Goal: Task Accomplishment & Management: Use online tool/utility

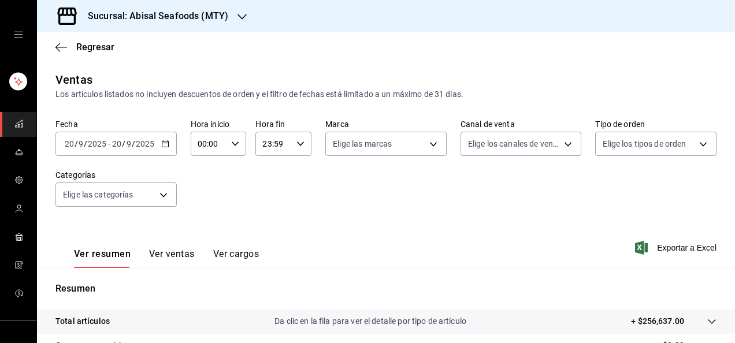
scroll to position [202, 0]
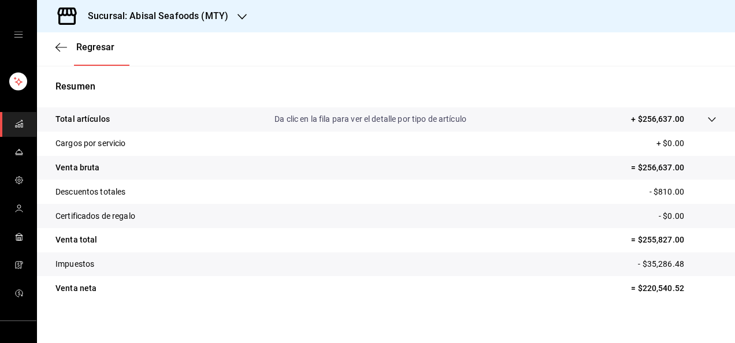
click at [180, 73] on div "Resumen Total artículos Da clic en la fila para ver el detalle por tipo de artí…" at bounding box center [386, 190] width 698 height 248
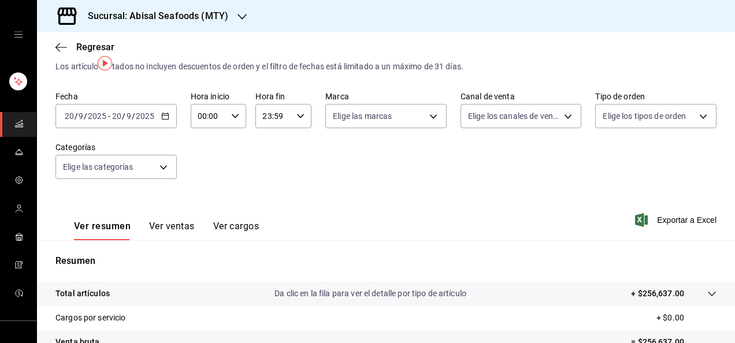
scroll to position [0, 0]
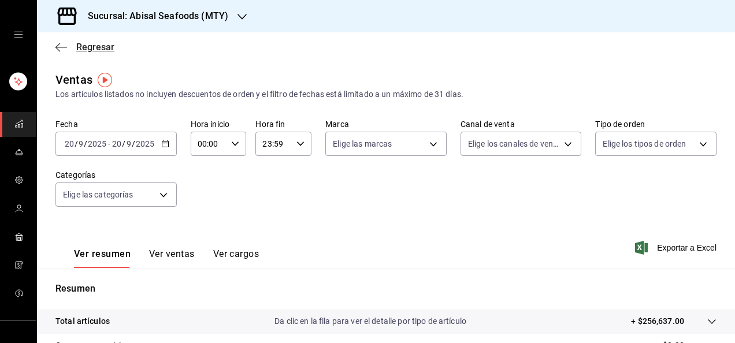
click at [90, 46] on span "Regresar" at bounding box center [95, 47] width 38 height 11
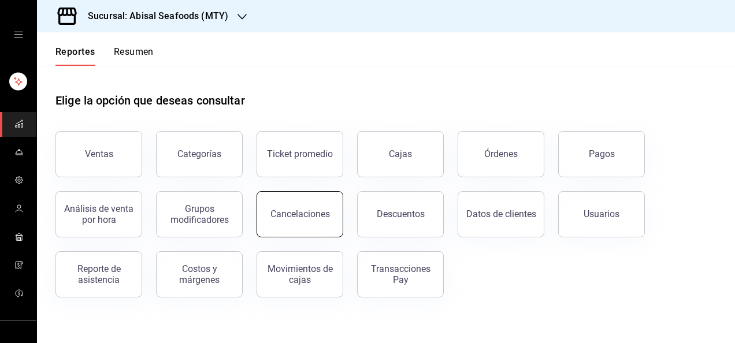
click at [299, 222] on button "Cancelaciones" at bounding box center [300, 214] width 87 height 46
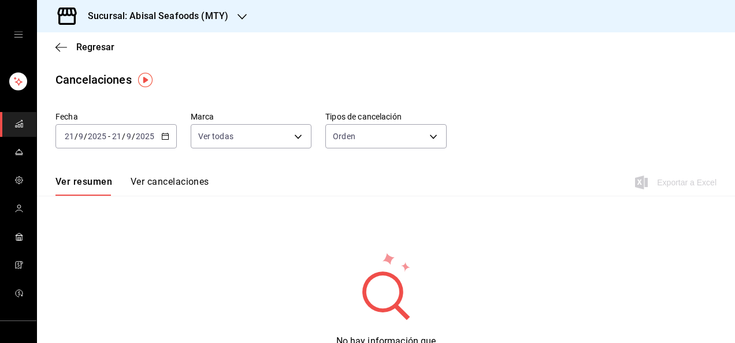
click at [133, 142] on div "[DATE] [DATE] - [DATE] [DATE]" at bounding box center [115, 136] width 121 height 24
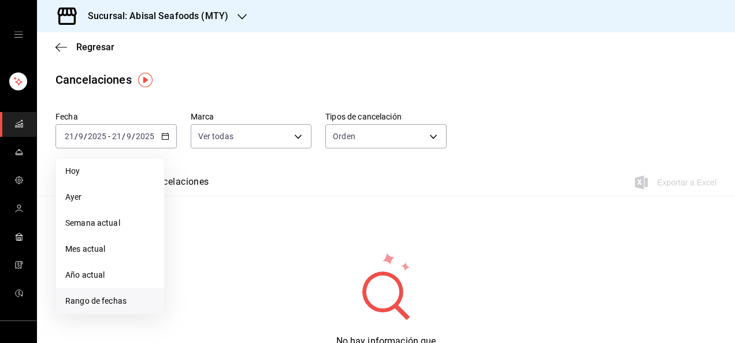
click at [97, 305] on span "Rango de fechas" at bounding box center [110, 301] width 90 height 12
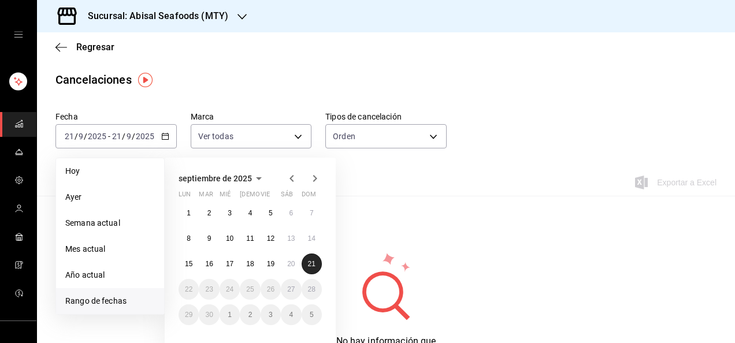
click at [311, 261] on abbr "21" at bounding box center [312, 264] width 8 height 8
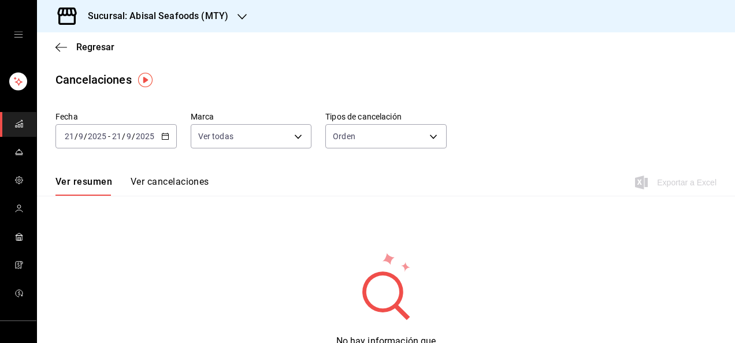
click at [92, 138] on input "2025" at bounding box center [97, 136] width 20 height 9
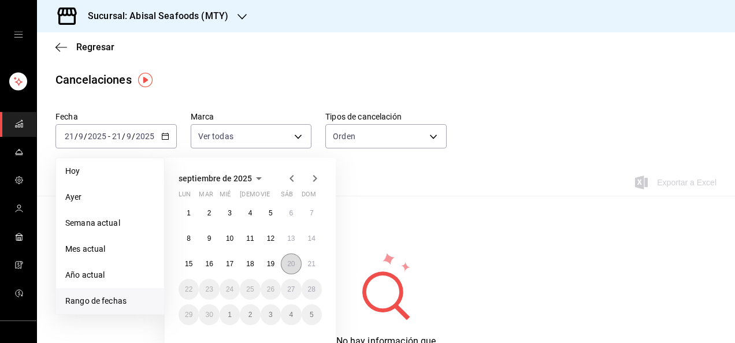
click at [290, 268] on abbr "20" at bounding box center [291, 264] width 8 height 8
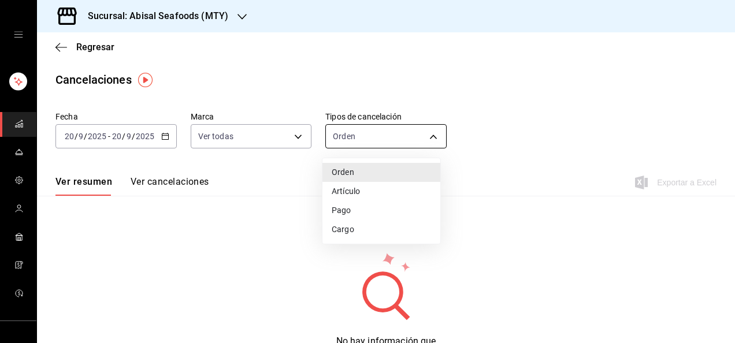
click at [367, 135] on body "Sucursal: Abisal Seafoods (MTY) Regresar Cancelaciones Fecha [DATE] [DATE] - [D…" at bounding box center [367, 171] width 735 height 343
click at [361, 191] on li "Artículo" at bounding box center [381, 191] width 118 height 19
type input "ORDER_ITEM"
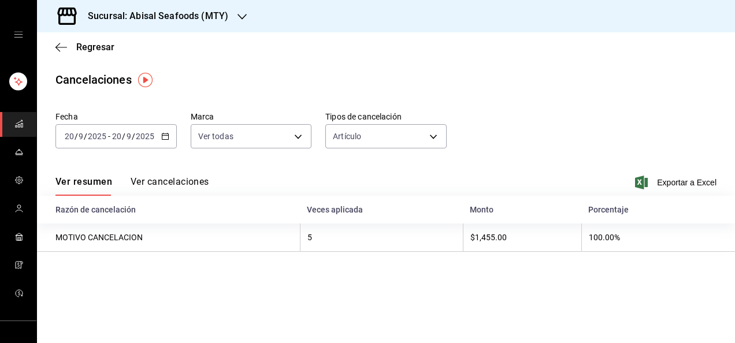
click at [185, 183] on button "Ver cancelaciones" at bounding box center [170, 186] width 79 height 20
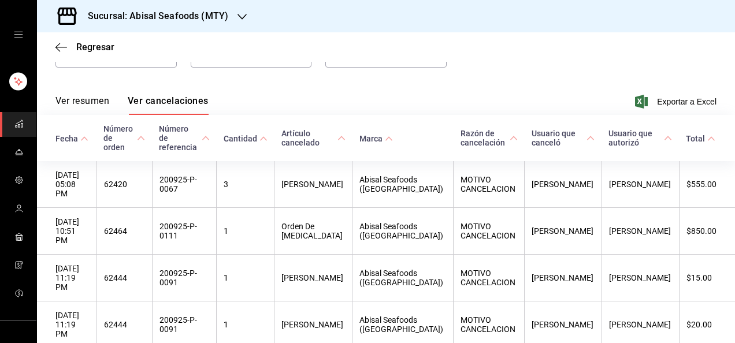
scroll to position [79, 0]
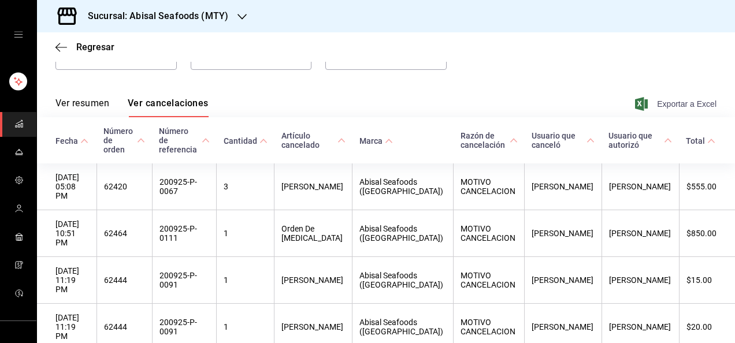
click at [674, 104] on span "Exportar a Excel" at bounding box center [676, 104] width 79 height 14
click at [161, 81] on div "Fecha [DATE] [DATE] - [DATE] [DATE] Marca Ver todas [object Object],[object Obj…" at bounding box center [385, 55] width 661 height 55
click at [104, 49] on span "Regresar" at bounding box center [95, 47] width 38 height 11
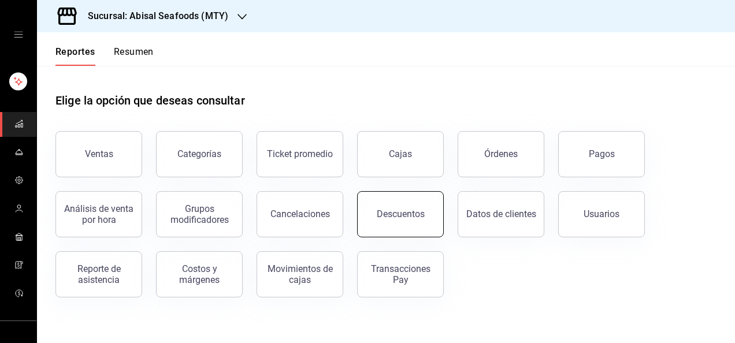
click at [399, 222] on button "Descuentos" at bounding box center [400, 214] width 87 height 46
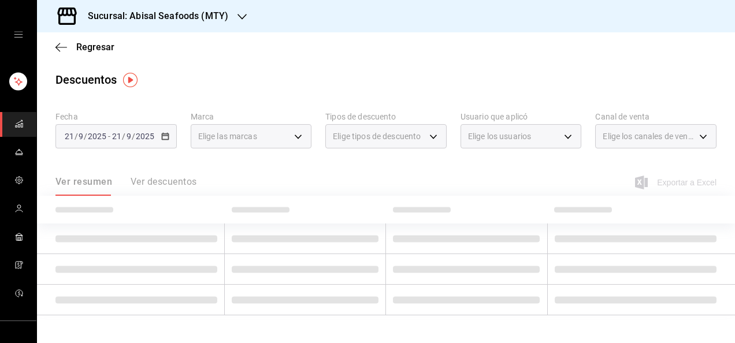
click at [110, 134] on div "[DATE] [DATE]" at bounding box center [132, 136] width 45 height 9
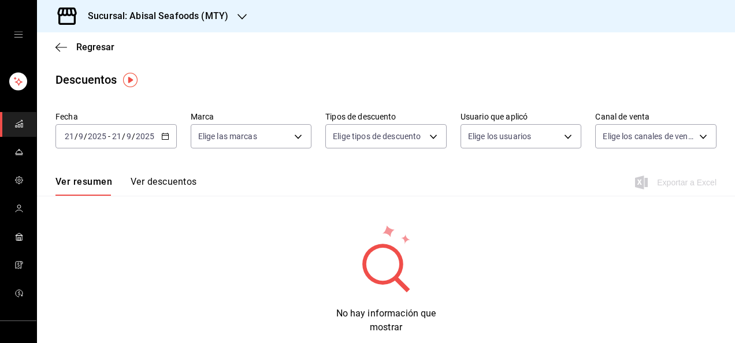
click at [119, 138] on input "21" at bounding box center [117, 136] width 10 height 9
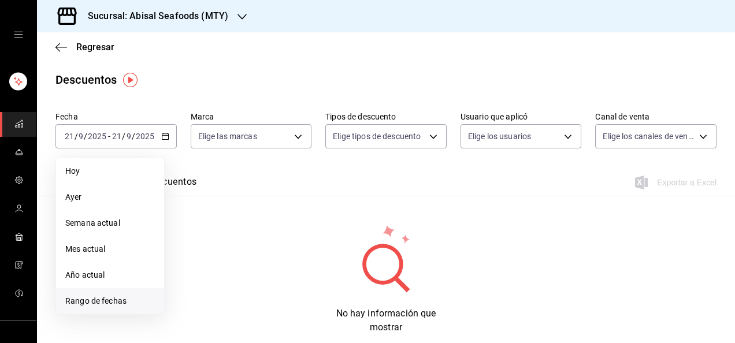
click at [106, 306] on span "Rango de fechas" at bounding box center [110, 301] width 90 height 12
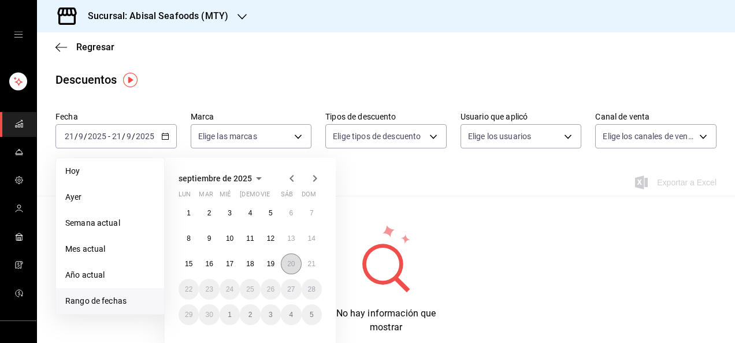
click at [290, 262] on abbr "20" at bounding box center [291, 264] width 8 height 8
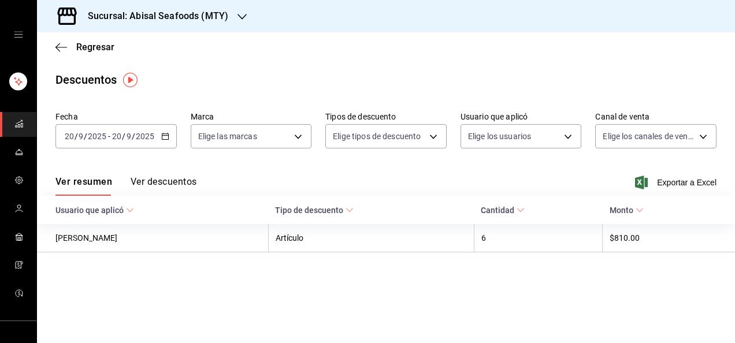
click at [190, 181] on button "Ver descuentos" at bounding box center [164, 186] width 66 height 20
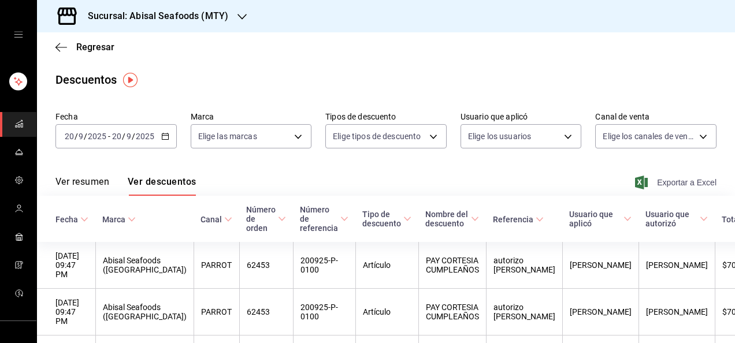
click at [672, 182] on span "Exportar a Excel" at bounding box center [676, 183] width 79 height 14
